Goal: Information Seeking & Learning: Learn about a topic

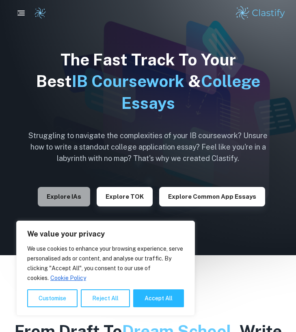
click at [63, 196] on button "Explore IAs" at bounding box center [64, 197] width 52 height 20
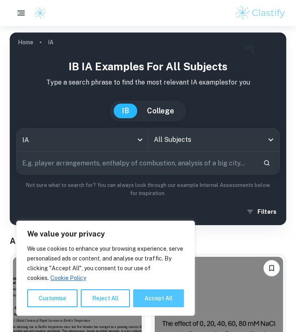
click at [158, 302] on button "Accept All" at bounding box center [158, 298] width 51 height 18
checkbox input "true"
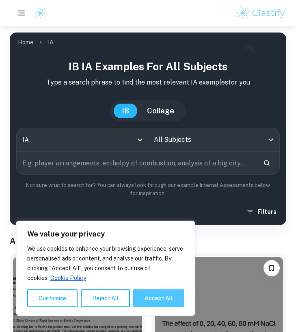
checkbox input "true"
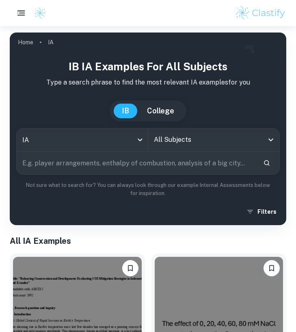
click at [22, 13] on rect "button" at bounding box center [22, 13] width 6 height 1
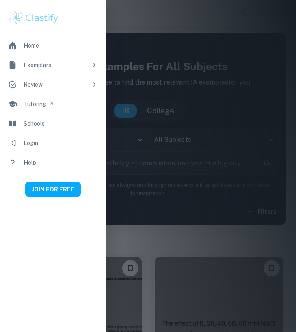
click at [62, 45] on link "Home" at bounding box center [53, 46] width 106 height 20
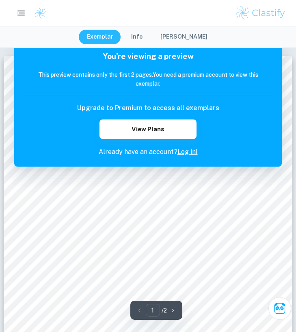
click at [192, 154] on link "Log in!" at bounding box center [188, 152] width 20 height 8
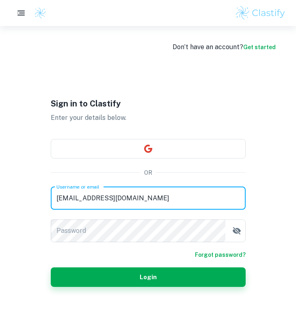
type input "[EMAIL_ADDRESS][DOMAIN_NAME]"
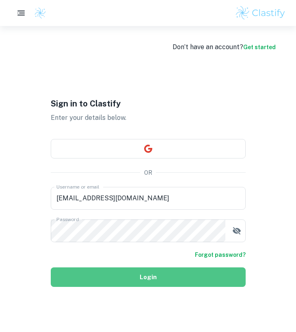
click at [107, 281] on button "Login" at bounding box center [148, 277] width 195 height 20
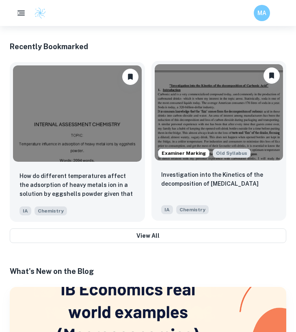
scroll to position [693, 0]
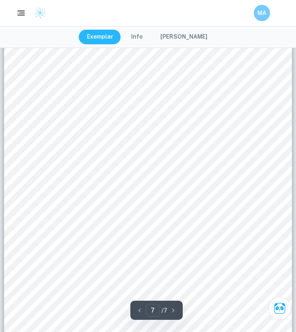
scroll to position [2217, 0]
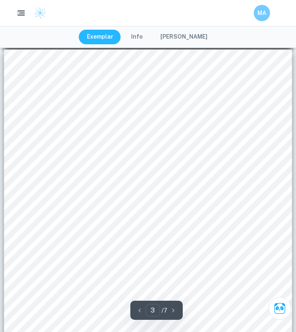
type input "2"
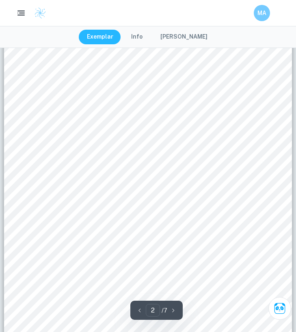
scroll to position [392, 0]
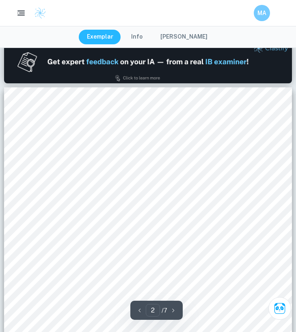
click at [197, 41] on button "[PERSON_NAME]" at bounding box center [183, 37] width 63 height 15
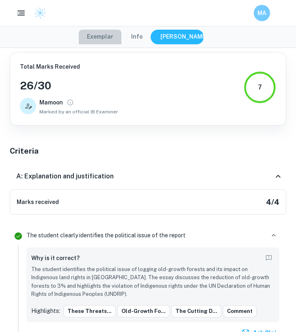
click at [109, 39] on button "Exemplar" at bounding box center [100, 37] width 43 height 15
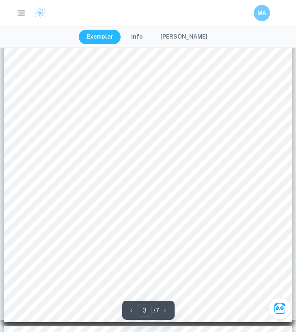
scroll to position [910, 0]
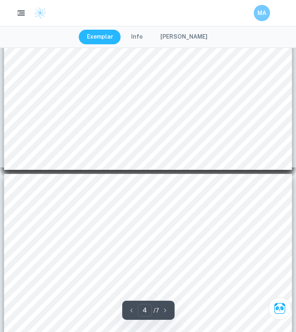
type input "5"
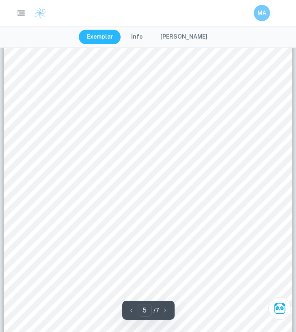
scroll to position [1649, 0]
